Goal: Navigation & Orientation: Find specific page/section

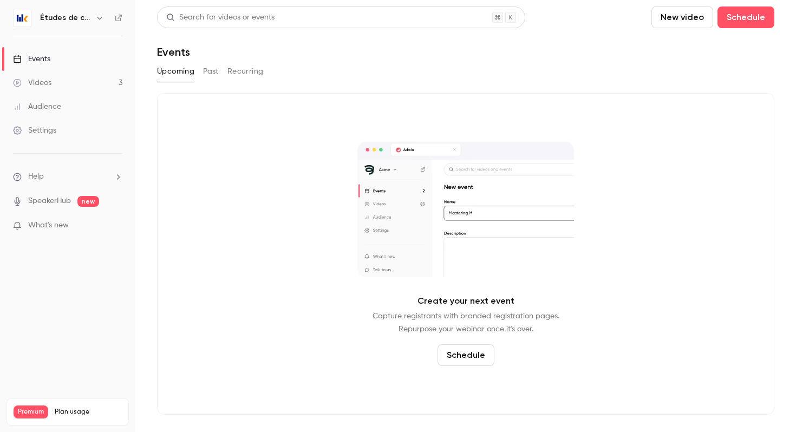
click at [68, 15] on h6 "Études de cas" at bounding box center [65, 17] width 51 height 11
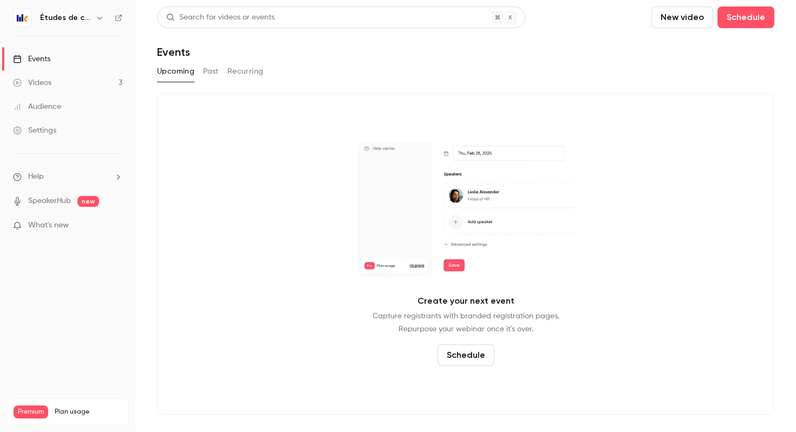
click at [89, 20] on div "Études de cas" at bounding box center [73, 17] width 66 height 13
click at [95, 20] on icon "button" at bounding box center [99, 18] width 9 height 9
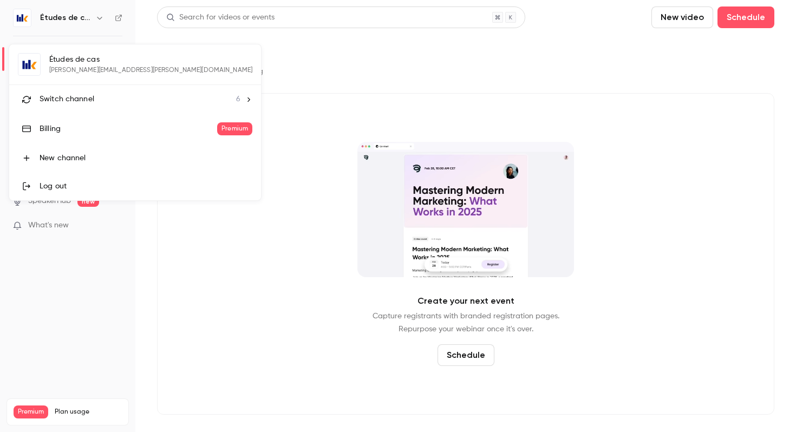
click at [83, 101] on span "Switch channel" at bounding box center [67, 99] width 55 height 11
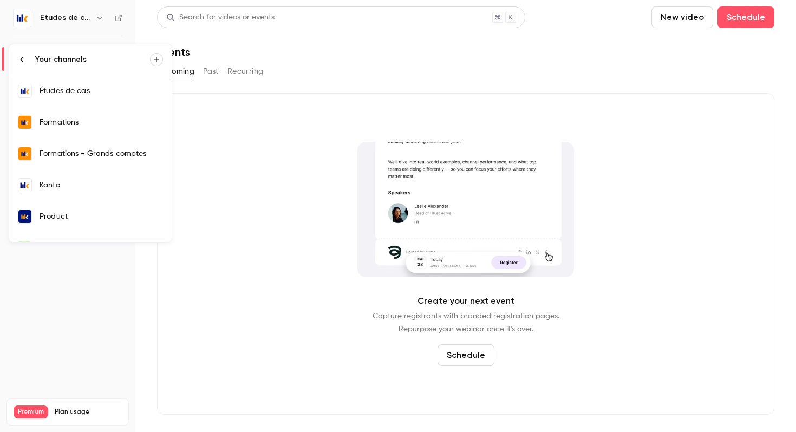
click at [83, 186] on div "Kanta" at bounding box center [102, 185] width 124 height 11
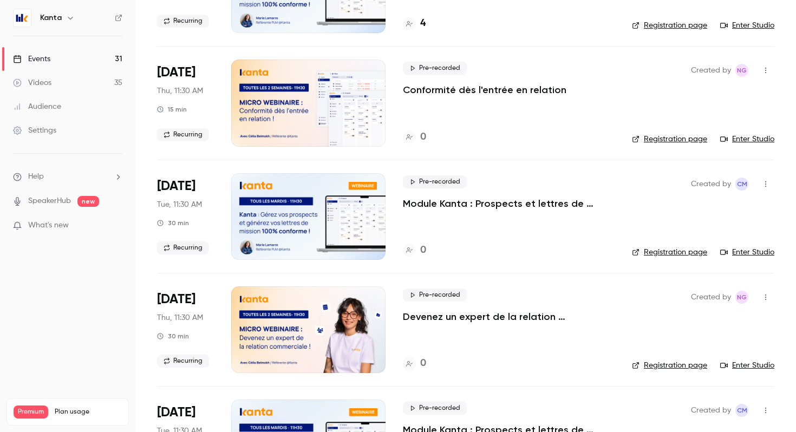
scroll to position [152, 0]
